Goal: Check status

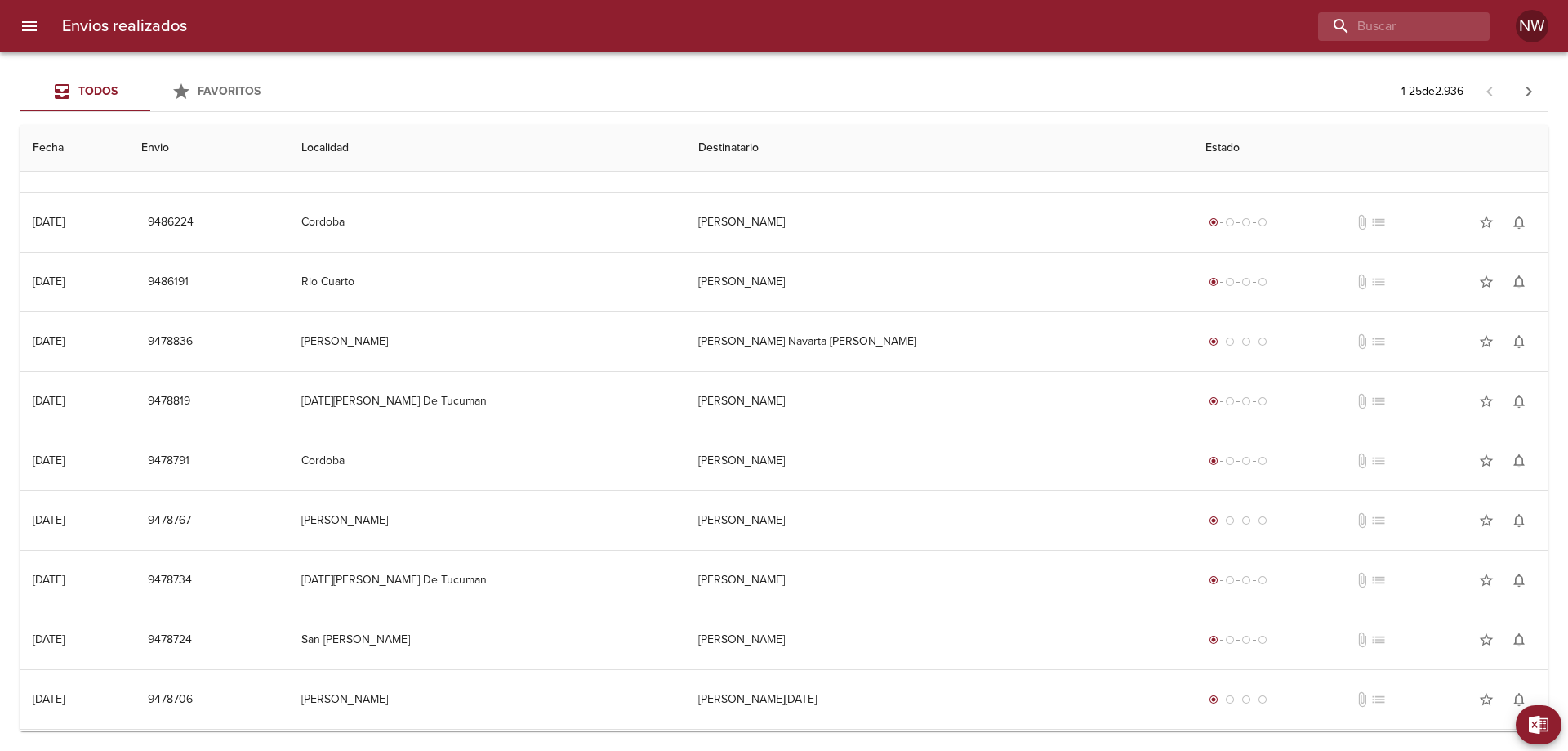
scroll to position [490, 0]
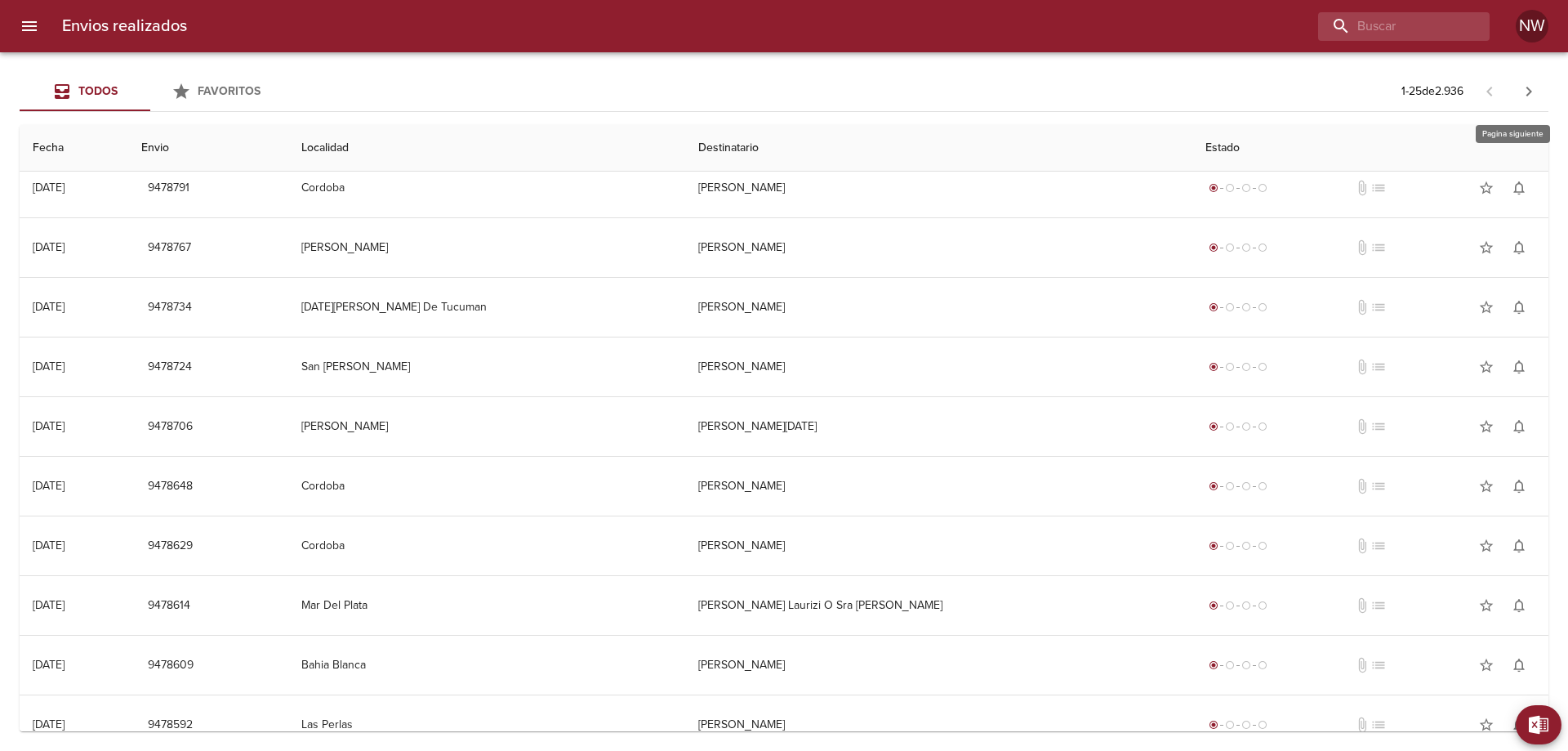
click at [1538, 85] on icon "button" at bounding box center [1529, 92] width 20 height 20
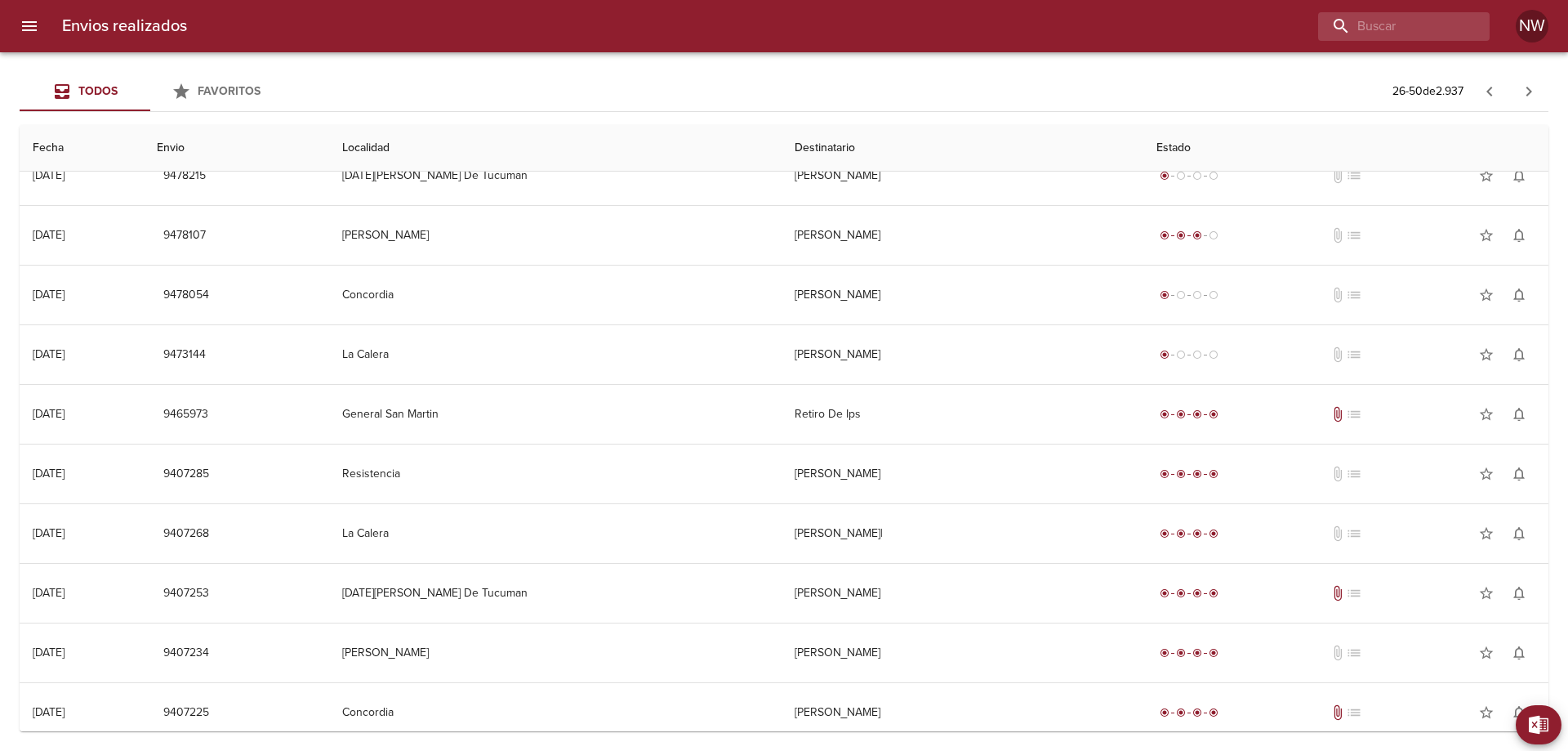
scroll to position [82, 0]
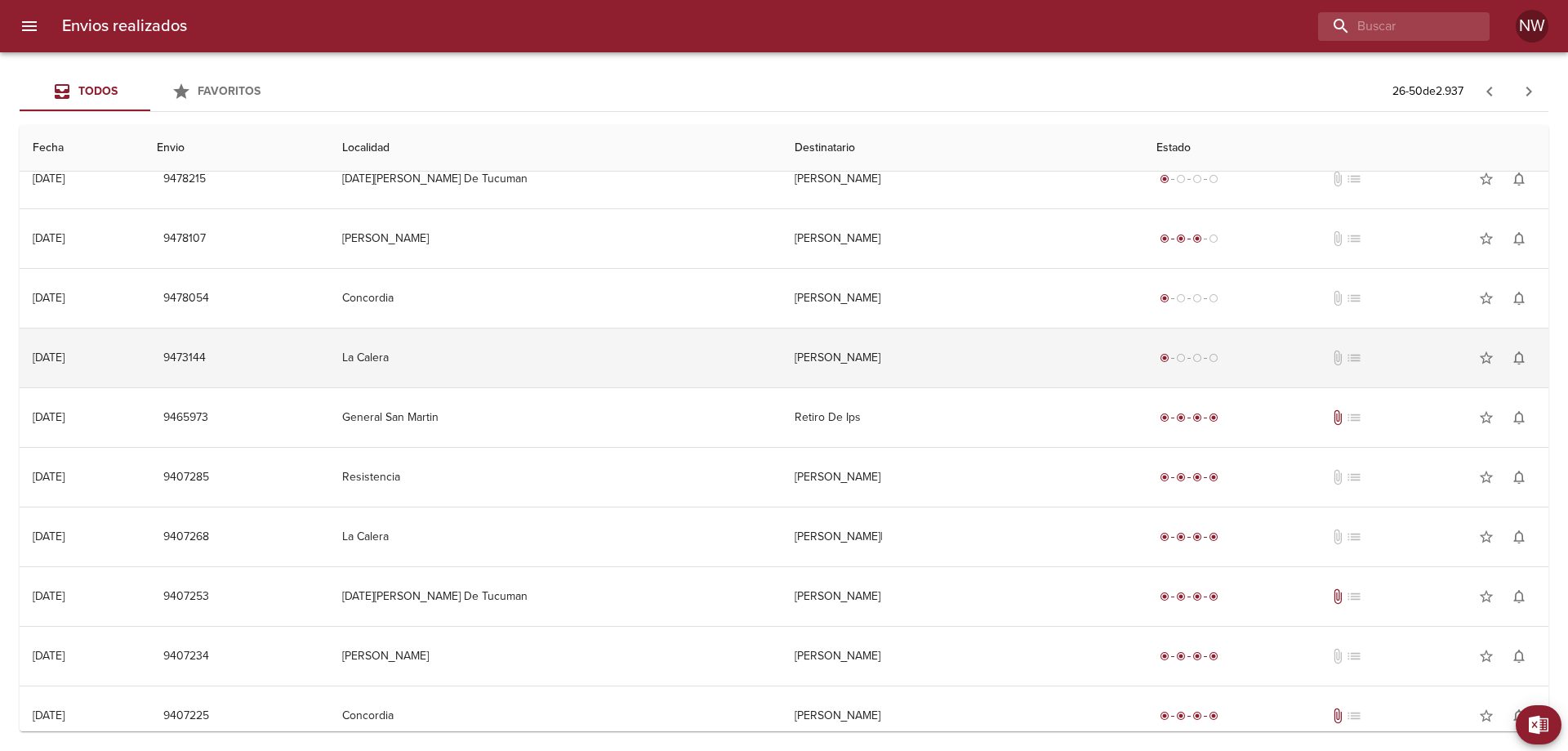
click at [887, 387] on td "[PERSON_NAME]" at bounding box center [962, 357] width 362 height 59
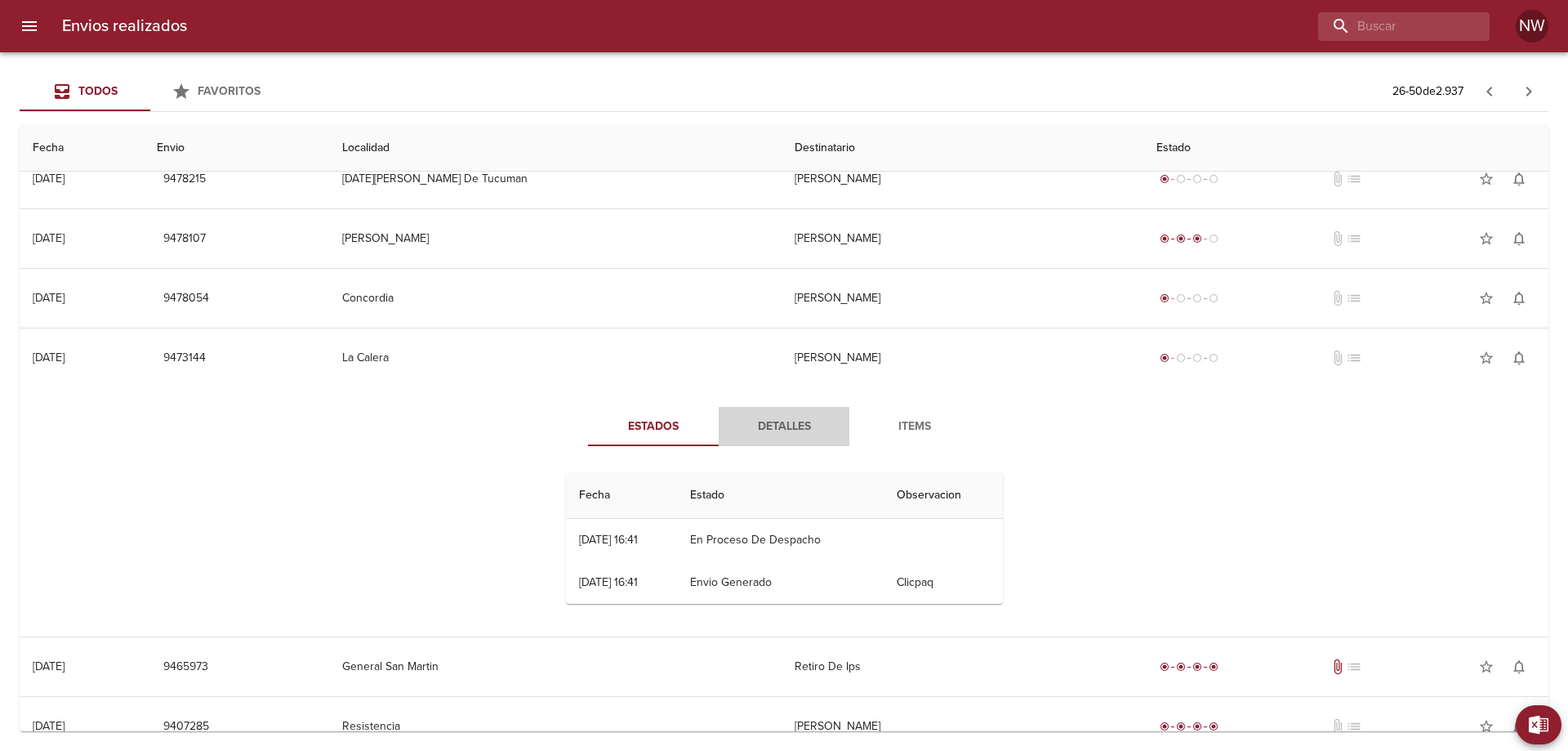
click at [761, 426] on button "Detalles" at bounding box center [784, 427] width 131 height 40
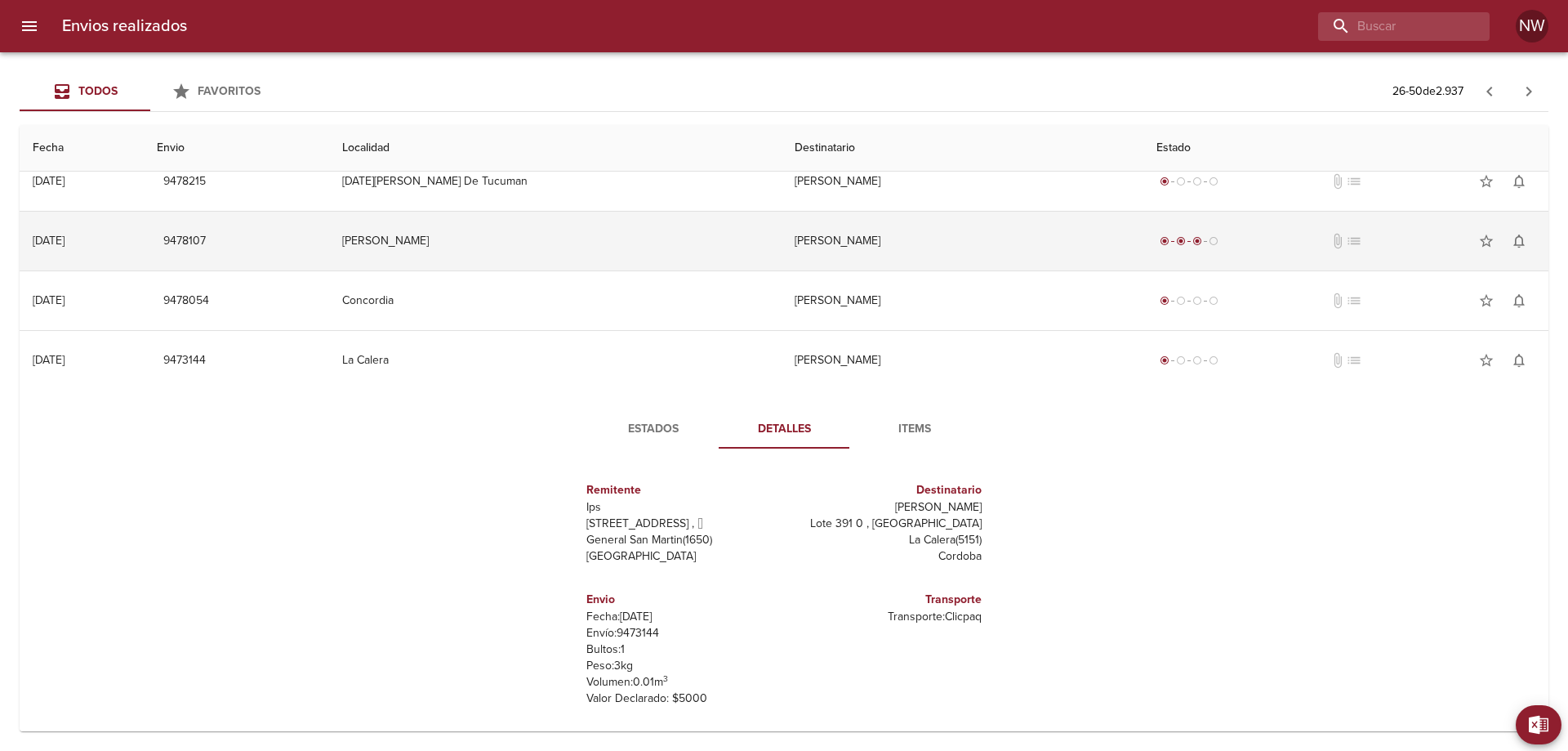
scroll to position [0, 0]
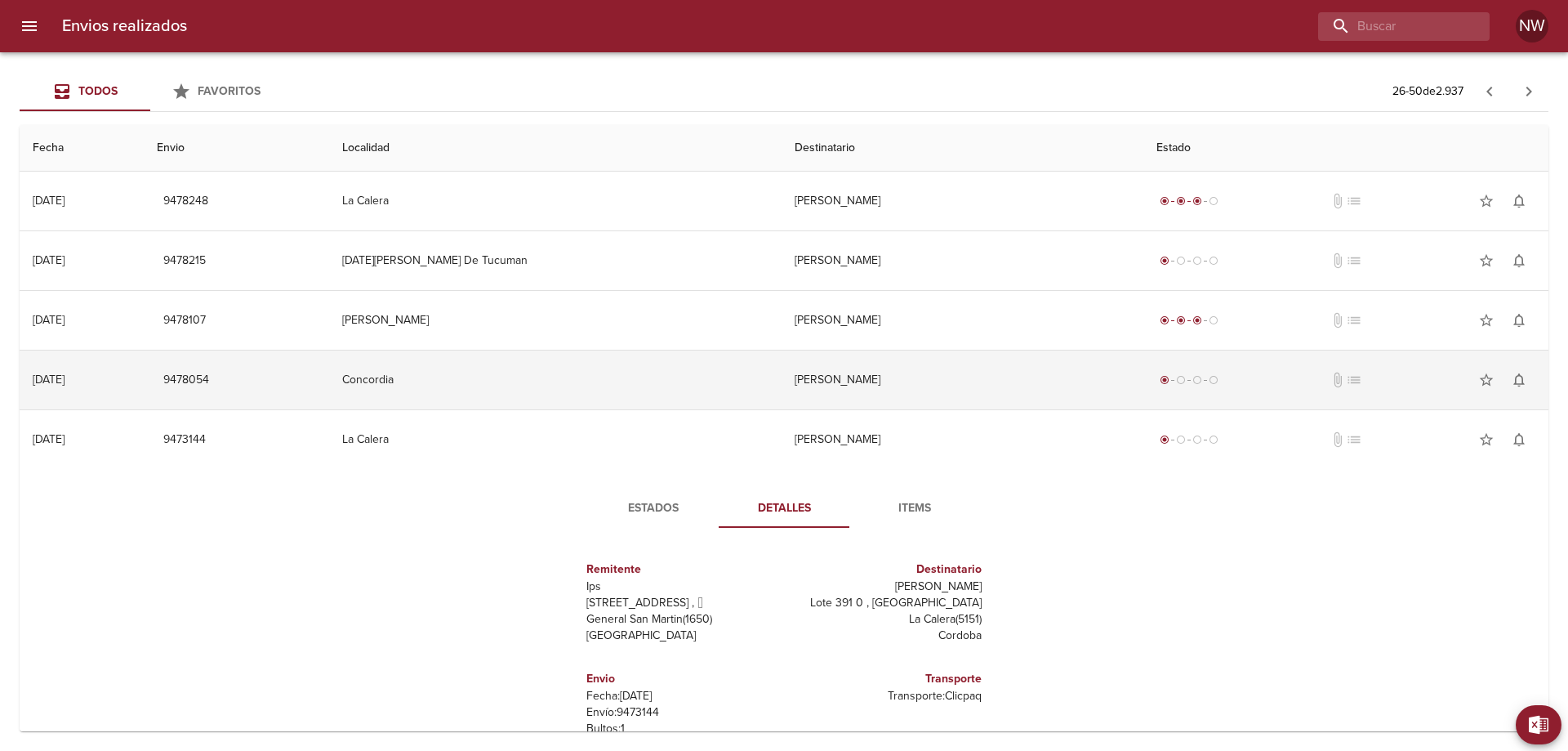
click at [872, 392] on td "[PERSON_NAME]" at bounding box center [962, 379] width 362 height 59
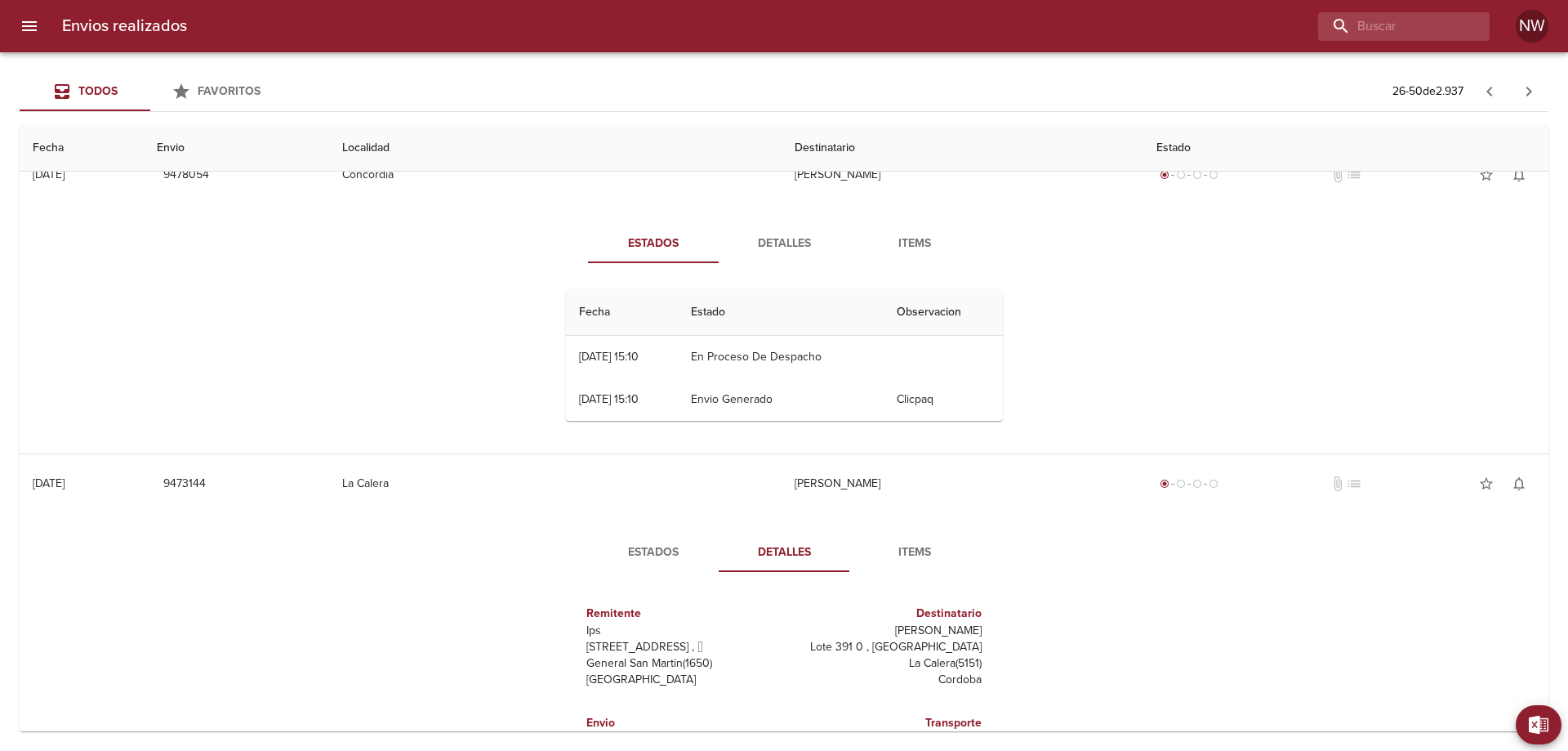
scroll to position [245, 0]
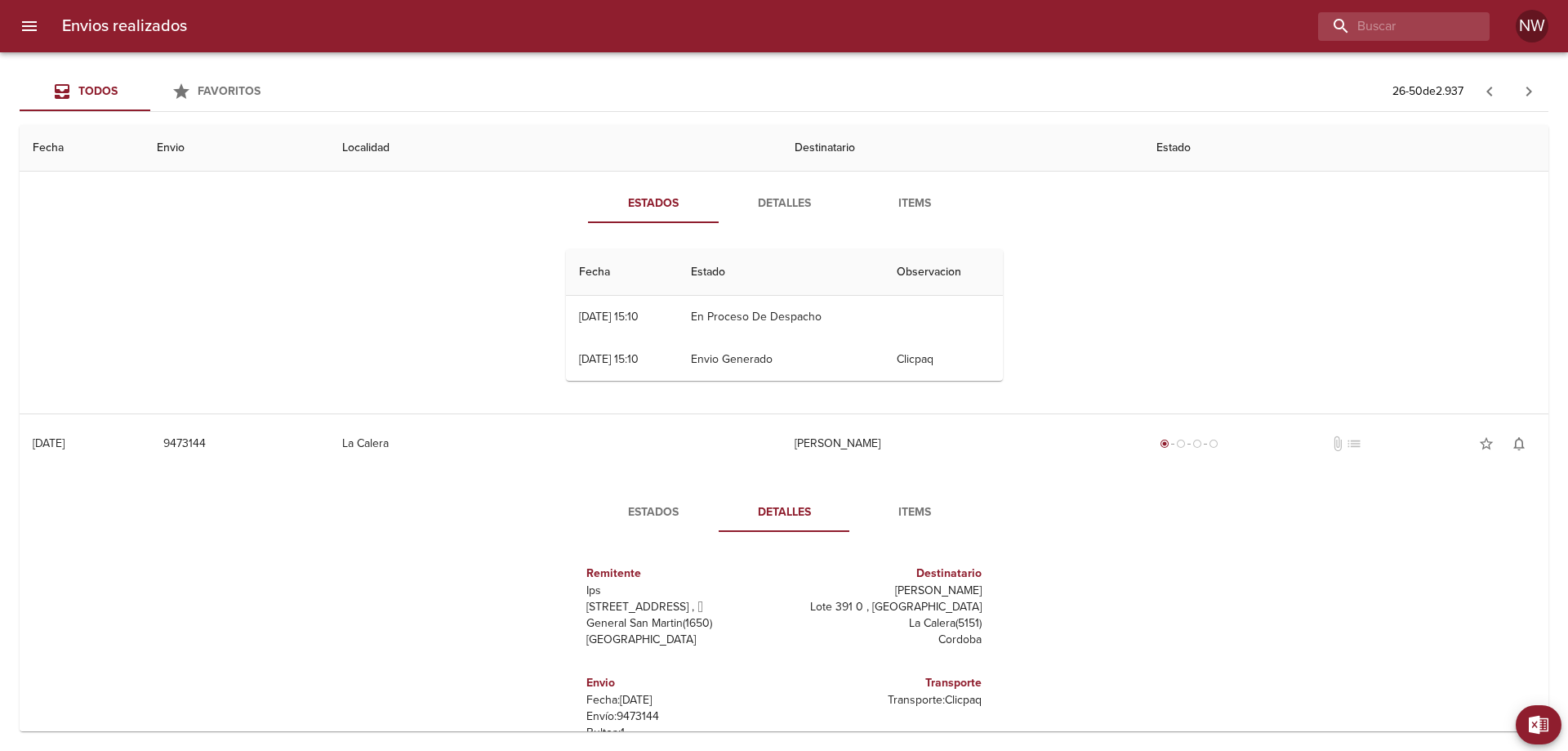
click at [793, 223] on button "Detalles" at bounding box center [784, 204] width 131 height 40
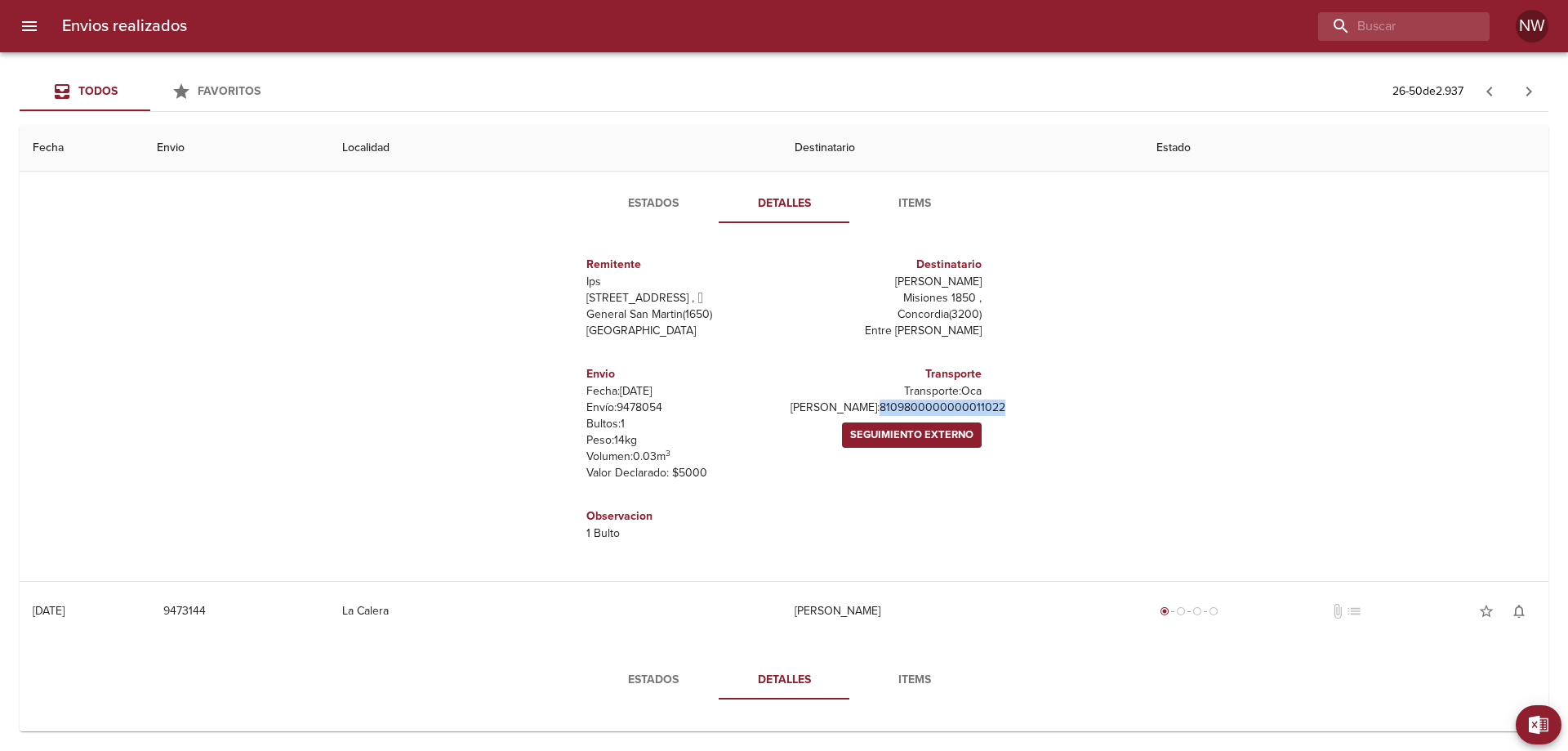
drag, startPoint x: 971, startPoint y: 478, endPoint x: 818, endPoint y: 479, distance: 153.0
click at [812, 481] on div "Transporte Transporte: Oca [PERSON_NAME]: 8109800000000011022 Seguimiento Exter…" at bounding box center [887, 423] width 204 height 142
copy p "8109800000000011022"
click at [1111, 155] on th "Destinatario" at bounding box center [962, 148] width 362 height 47
click at [797, 169] on th "Destinatario" at bounding box center [962, 148] width 362 height 47
